Goal: Information Seeking & Learning: Learn about a topic

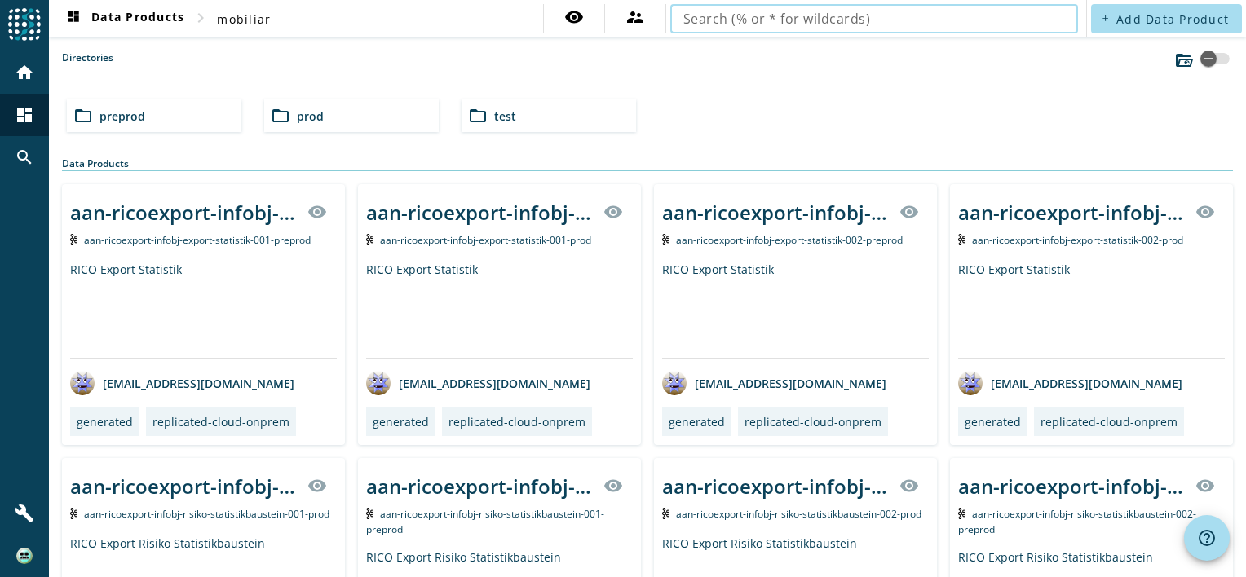
click at [882, 18] on input "text" at bounding box center [875, 19] width 382 height 20
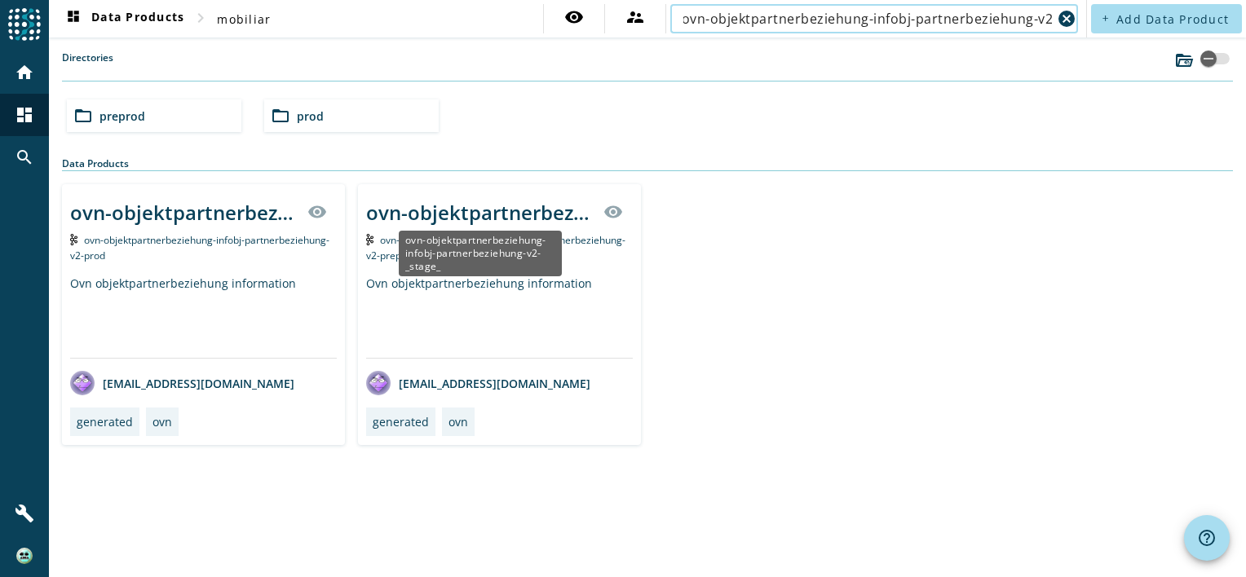
type input "ovn-objektpartnerbeziehung-infobj-partnerbeziehung-v2-"
click at [468, 215] on div "ovn-objektpartnerbeziehung-infobj-partnerbeziehung-v2-_stage_" at bounding box center [480, 212] width 228 height 27
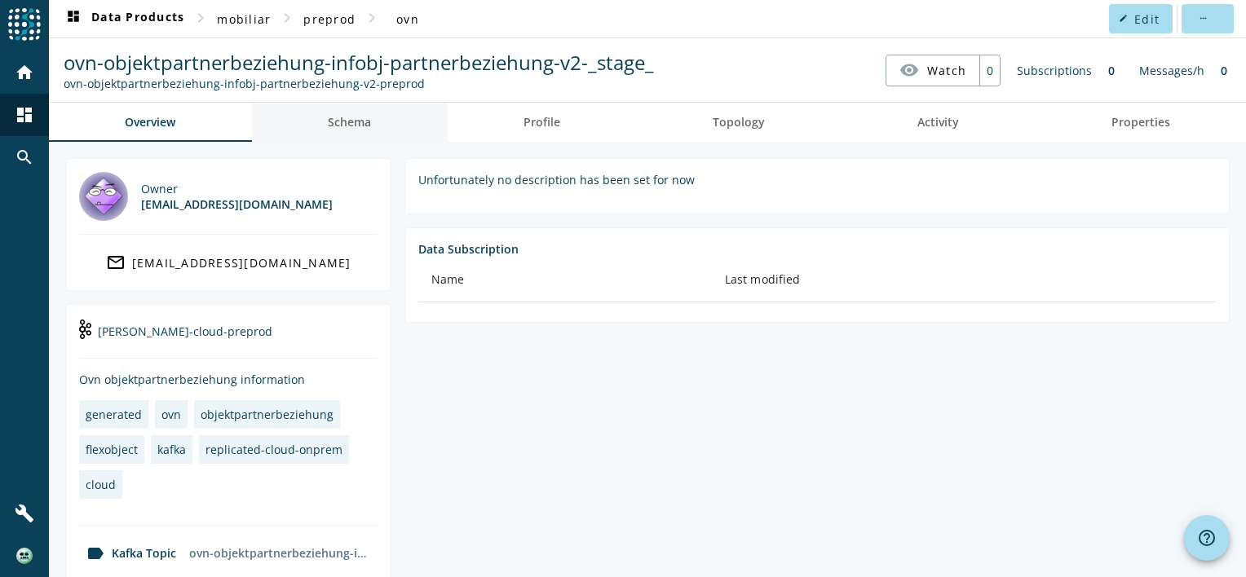
click at [369, 129] on span "Schema" at bounding box center [349, 122] width 43 height 39
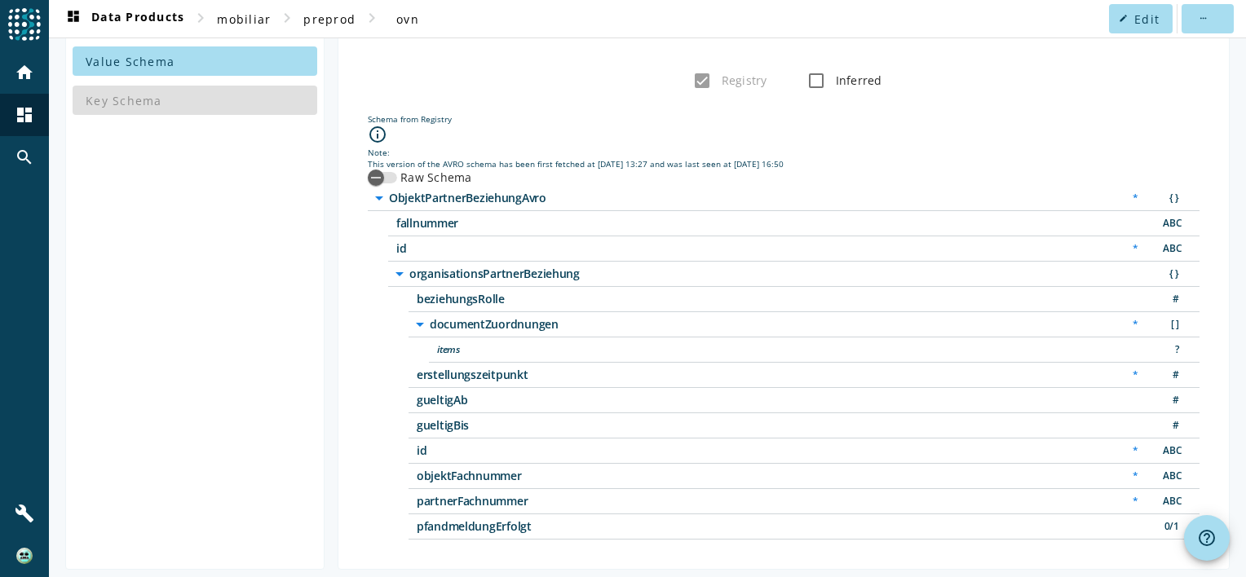
scroll to position [128, 0]
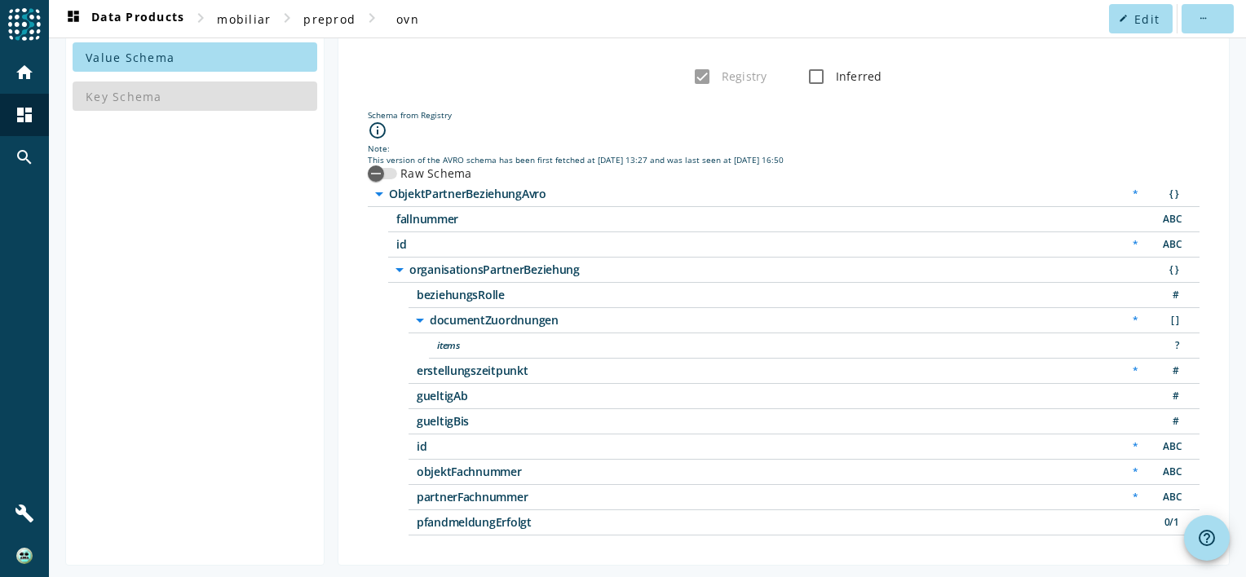
click at [697, 551] on div "Registry Inferred Schema from Registry info_outline Note: This version of the A…" at bounding box center [784, 298] width 892 height 536
